Goal: Find specific page/section: Find specific page/section

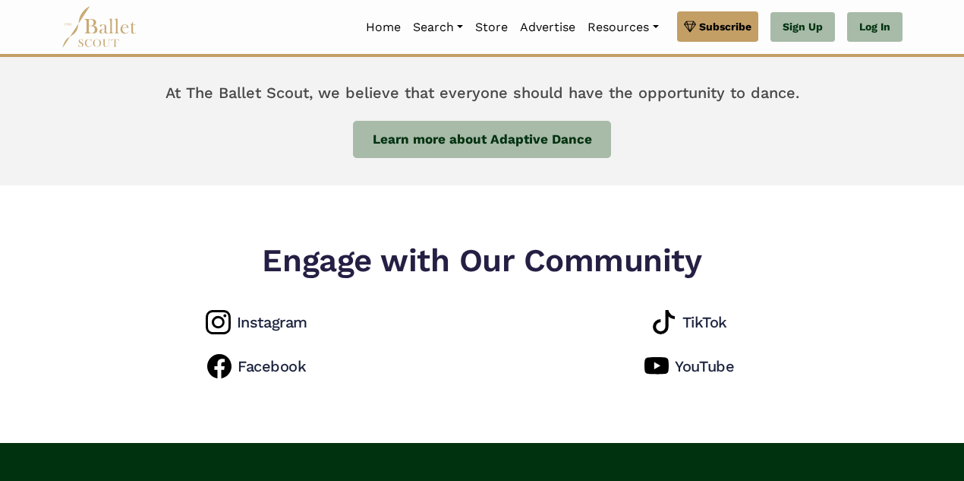
scroll to position [1327, 0]
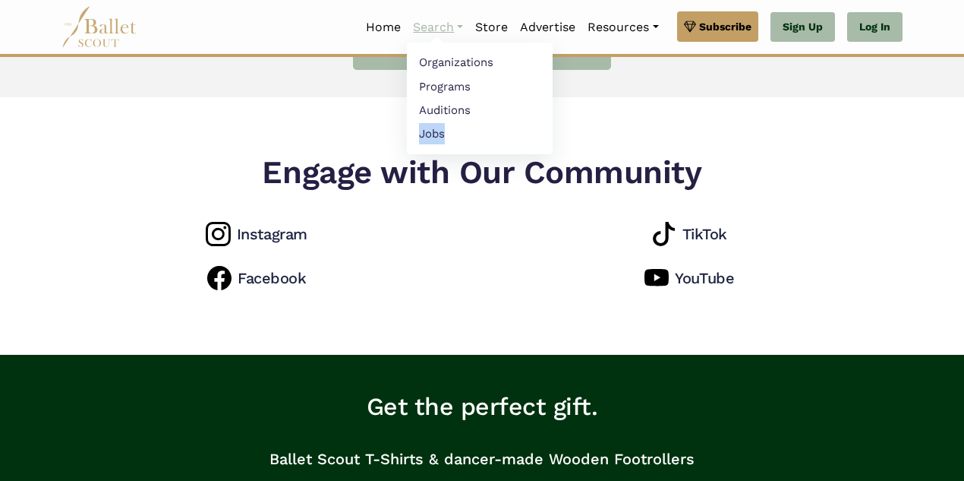
drag, startPoint x: 434, startPoint y: 82, endPoint x: 456, endPoint y: 25, distance: 61.1
click at [456, 25] on link "Search" at bounding box center [438, 27] width 62 height 32
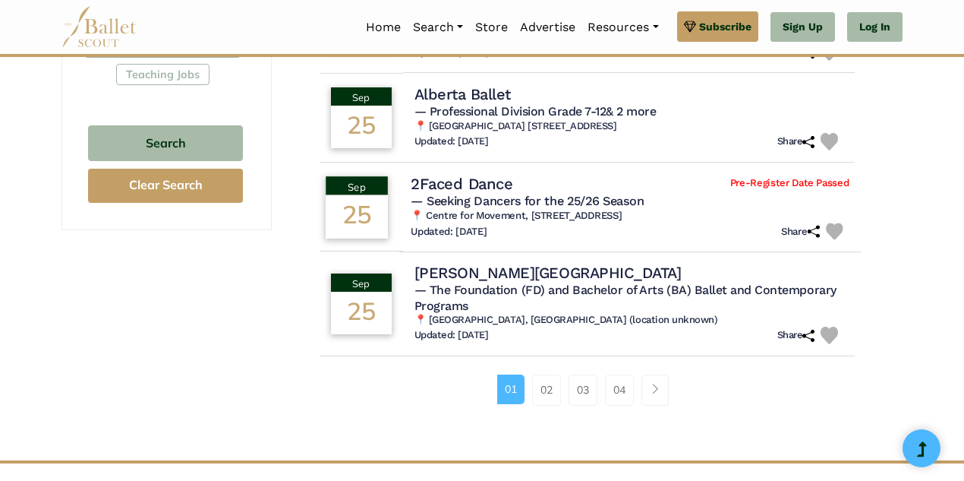
scroll to position [1030, 0]
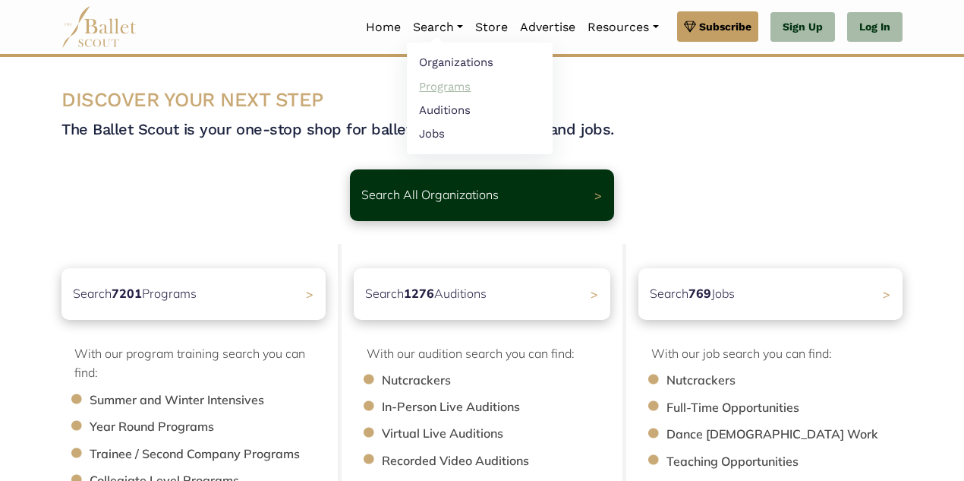
click at [447, 89] on link "Programs" at bounding box center [480, 86] width 146 height 24
